Goal: Task Accomplishment & Management: Complete application form

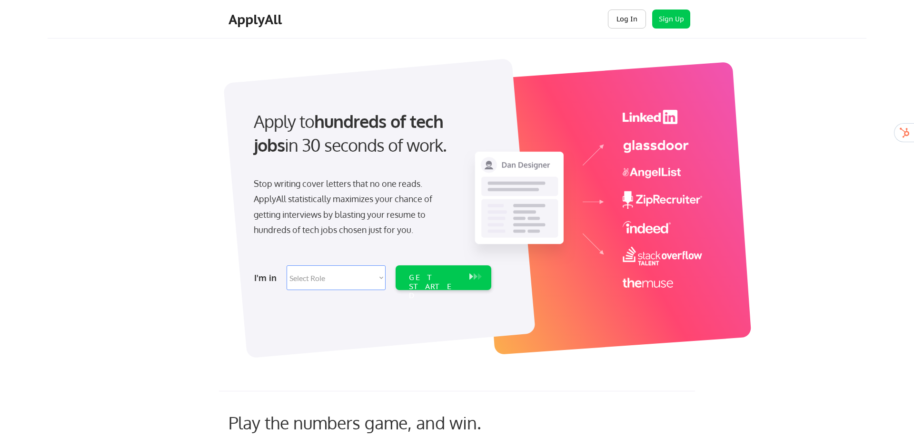
click at [629, 21] on button "Log In" at bounding box center [627, 19] width 38 height 19
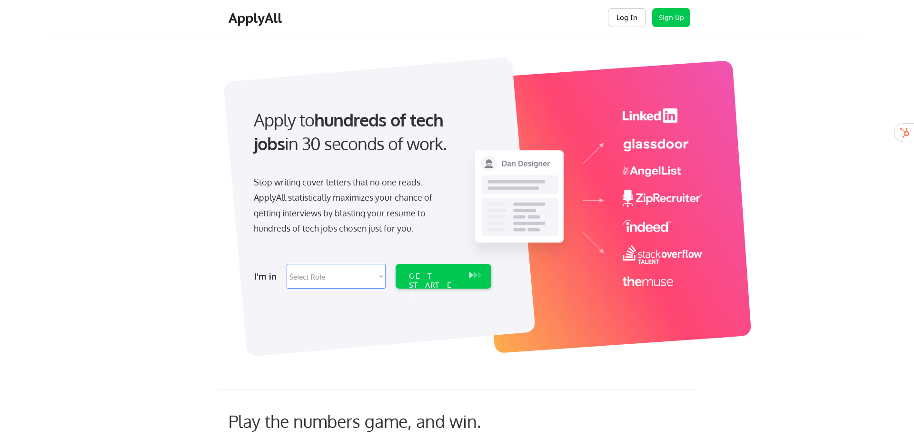
scroll to position [1, 0]
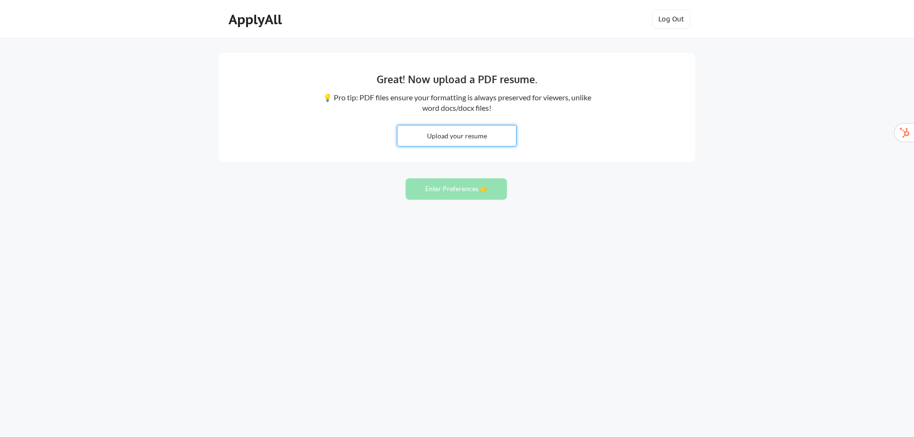
click at [457, 136] on input "file" at bounding box center [457, 136] width 119 height 20
type input "C:\fakepath\Curriculum Vitae_Dr. Philipe Reinisch_v20250713-2130.pdf"
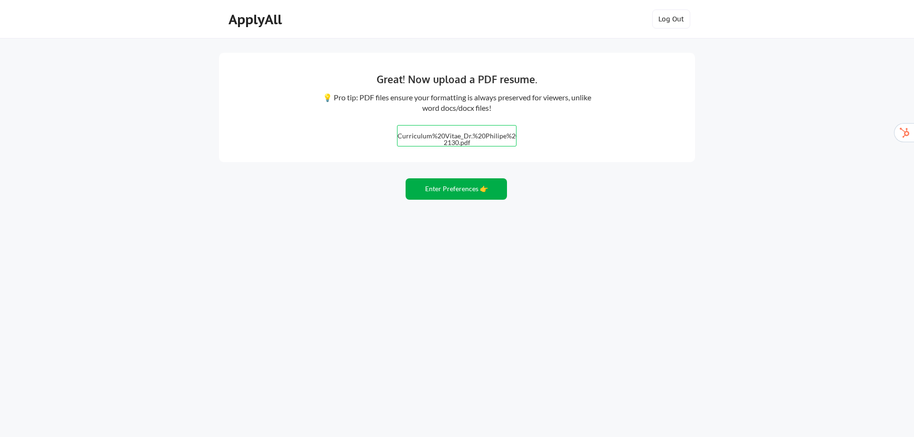
click at [459, 187] on button "Enter Preferences 👉" at bounding box center [456, 189] width 101 height 21
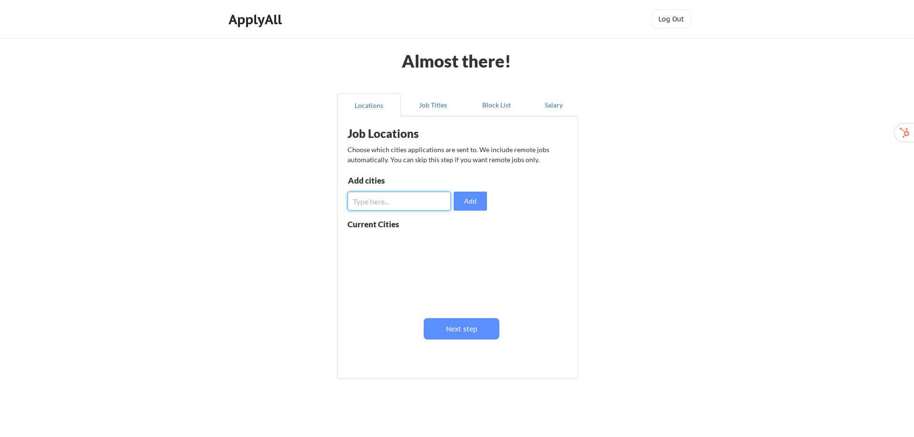
click at [434, 201] on input "input" at bounding box center [399, 201] width 103 height 19
type input "vienna"
click at [471, 204] on button "Add" at bounding box center [470, 201] width 33 height 19
click at [410, 206] on input "input" at bounding box center [399, 201] width 103 height 19
type input "Vienna, Austria"
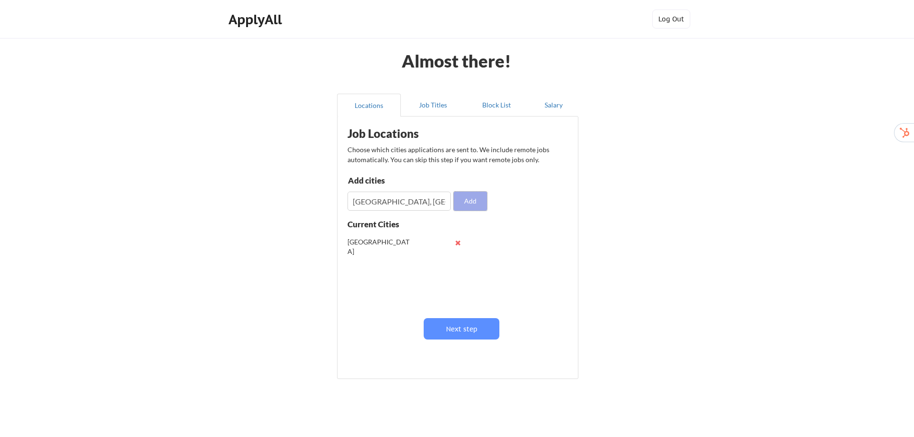
click at [476, 203] on button "Add" at bounding box center [470, 201] width 33 height 19
click at [456, 243] on button at bounding box center [457, 242] width 7 height 7
click at [431, 203] on input "input" at bounding box center [399, 201] width 103 height 19
drag, startPoint x: 399, startPoint y: 202, endPoint x: 329, endPoint y: 201, distance: 70.5
click at [329, 201] on div "Almost there! Locations Job Titles Block List Salary Job Locations Choose which…" at bounding box center [457, 233] width 914 height 467
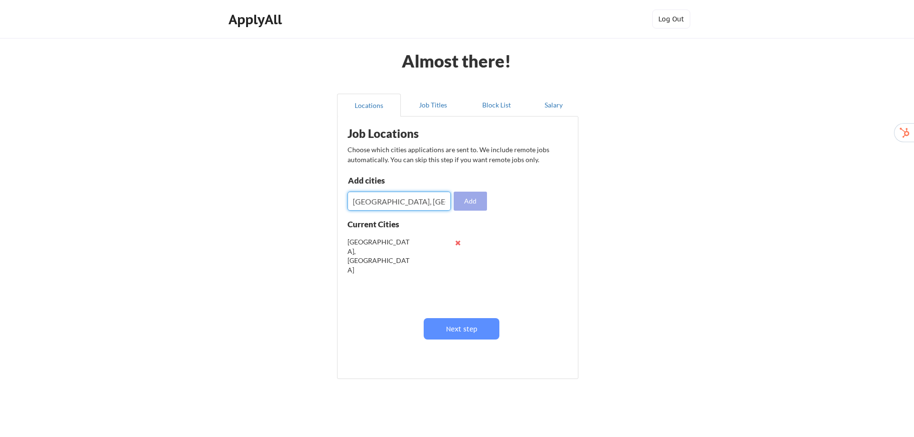
type input "Sankt Pölten, Austria"
click at [474, 197] on button "Add" at bounding box center [470, 201] width 33 height 19
click at [427, 200] on input "input" at bounding box center [399, 201] width 103 height 19
type input "Linz"
click at [432, 199] on input "input" at bounding box center [399, 201] width 103 height 19
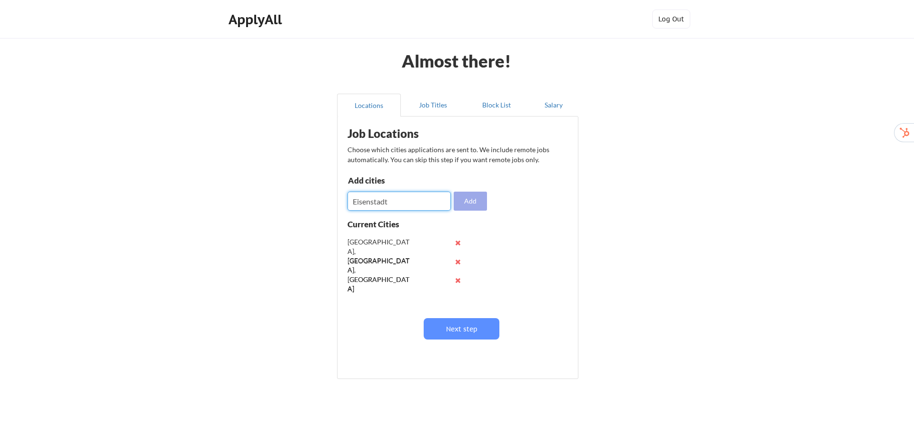
type input "Eisenstadt"
click at [469, 203] on button "Add" at bounding box center [470, 201] width 33 height 19
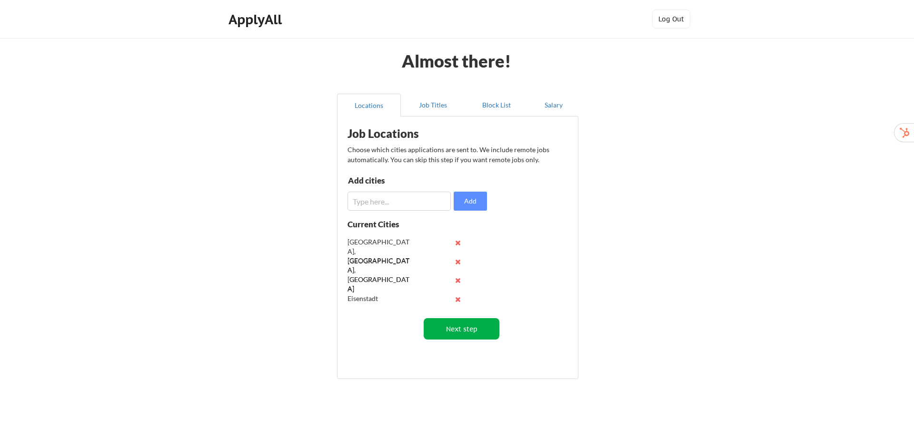
click at [456, 334] on button "Next step" at bounding box center [462, 328] width 76 height 21
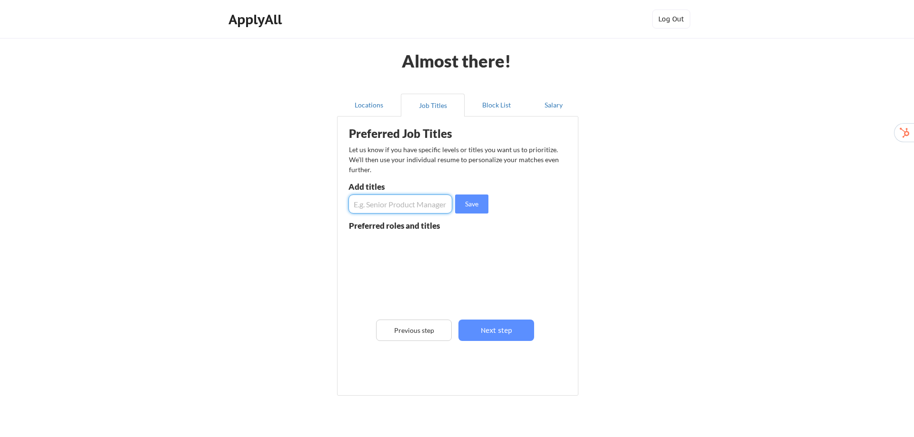
click at [433, 206] on input "input" at bounding box center [400, 204] width 104 height 19
type input "program Manager"
click at [476, 206] on button "Save" at bounding box center [471, 204] width 33 height 19
click at [403, 202] on input "input" at bounding box center [400, 204] width 104 height 19
type input "Senior Product Manager"
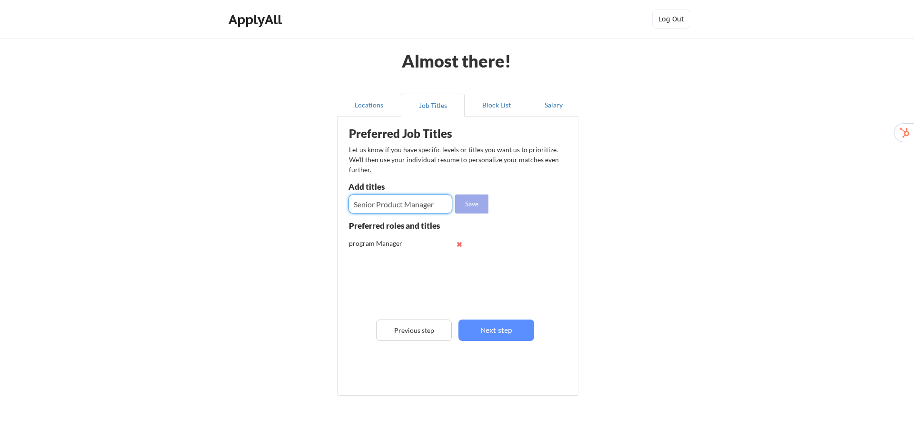
click at [474, 204] on button "Save" at bounding box center [471, 204] width 33 height 19
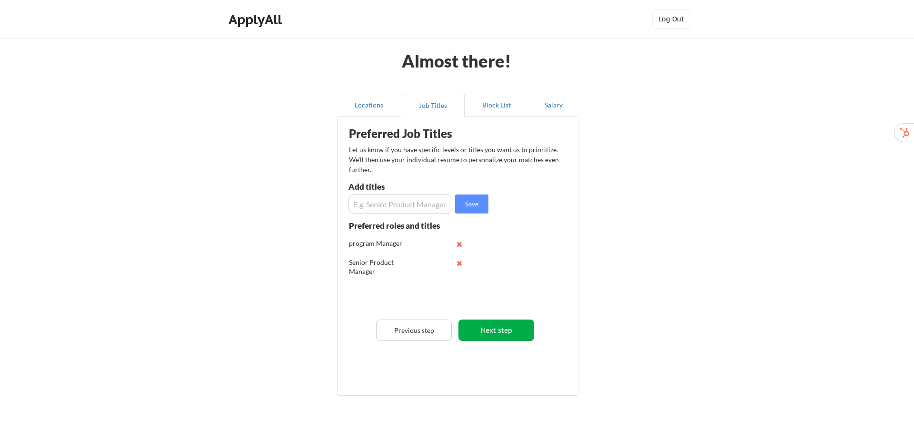
click at [499, 326] on button "Next step" at bounding box center [496, 330] width 76 height 21
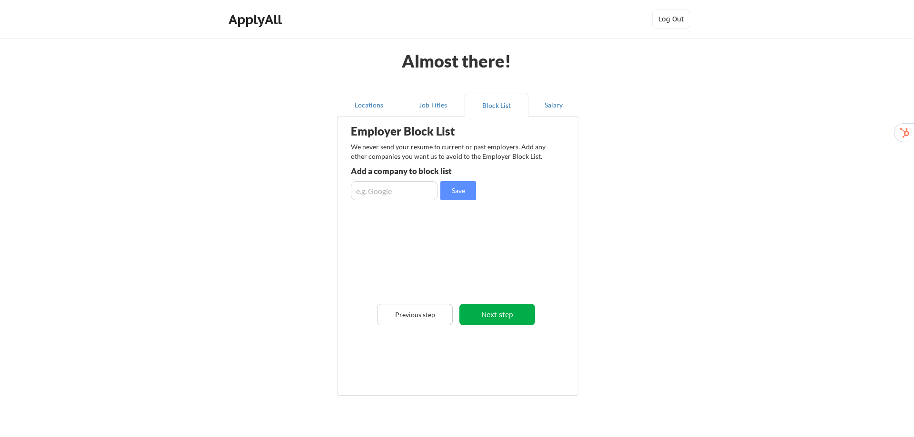
click at [495, 314] on button "Next step" at bounding box center [497, 314] width 76 height 21
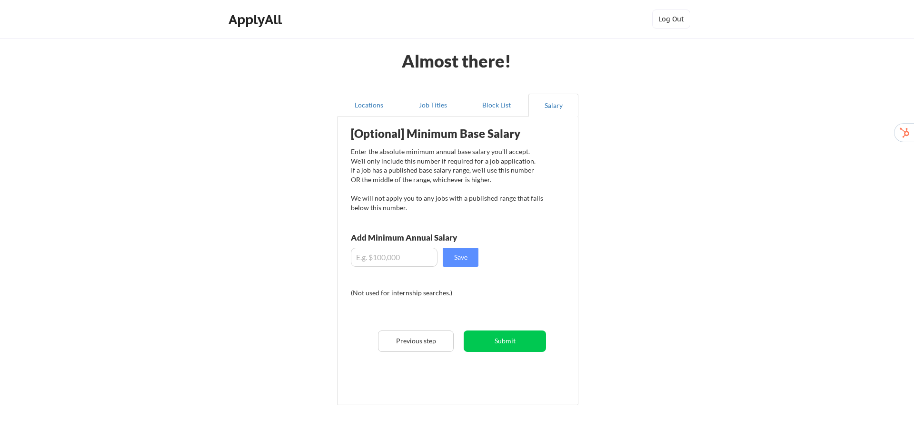
click at [410, 257] on input "input" at bounding box center [394, 257] width 87 height 19
type input "$60,000"
click at [461, 258] on button "Save" at bounding box center [461, 257] width 36 height 19
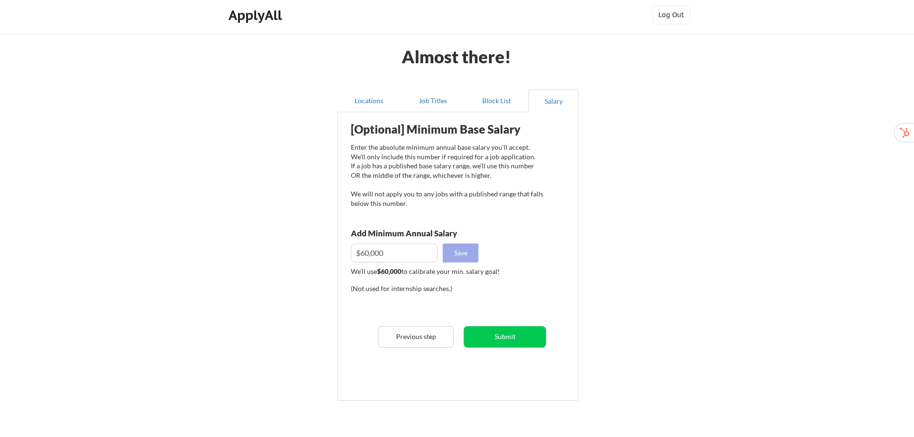
scroll to position [6, 0]
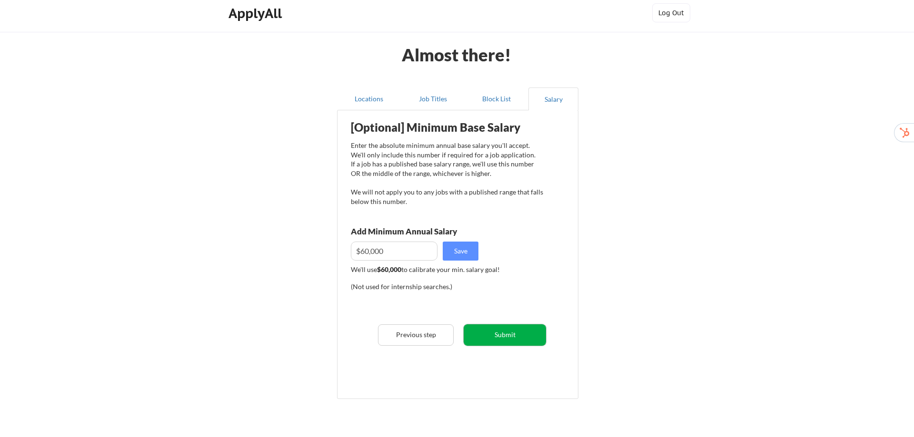
click at [510, 332] on button "Submit" at bounding box center [505, 335] width 82 height 21
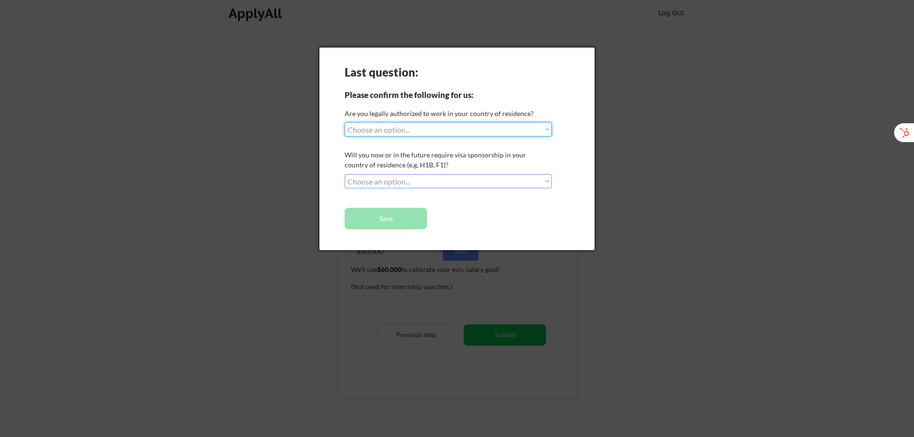
click at [541, 129] on select "Choose an option... Yes, I am a US Citizen Yes, I am a Canadian Citizen Yes, I …" at bounding box center [448, 129] width 207 height 14
select select ""no__i_am_not__yet__authorized""
click at [345, 122] on select "Choose an option... Yes, I am a US Citizen Yes, I am a Canadian Citizen Yes, I …" at bounding box center [448, 129] width 207 height 14
click at [539, 178] on select "Choose an option... No, I will not need sponsorship Yes, I will need sponsorship" at bounding box center [448, 181] width 207 height 14
select select ""yes__i_will_need_sponsorship""
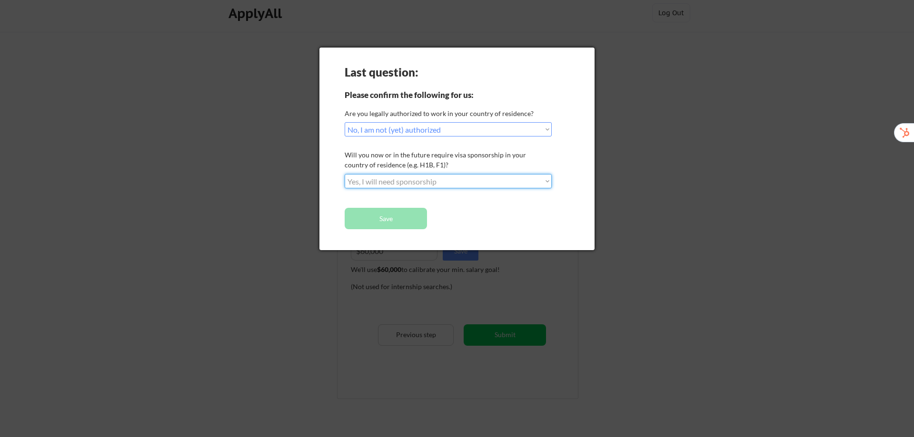
click at [345, 174] on select "Choose an option... No, I will not need sponsorship Yes, I will need sponsorship" at bounding box center [448, 181] width 207 height 14
click at [393, 216] on button "Save" at bounding box center [386, 218] width 82 height 21
